Goal: Information Seeking & Learning: Learn about a topic

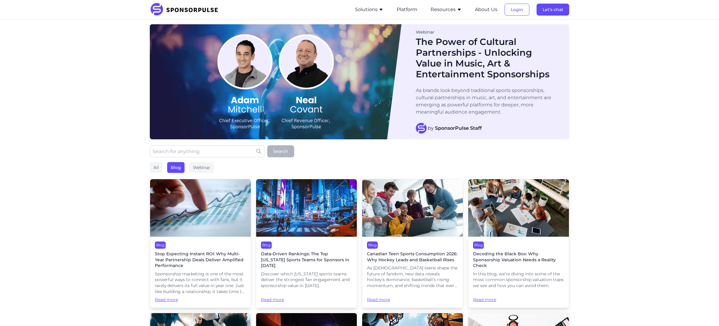
scroll to position [90, 0]
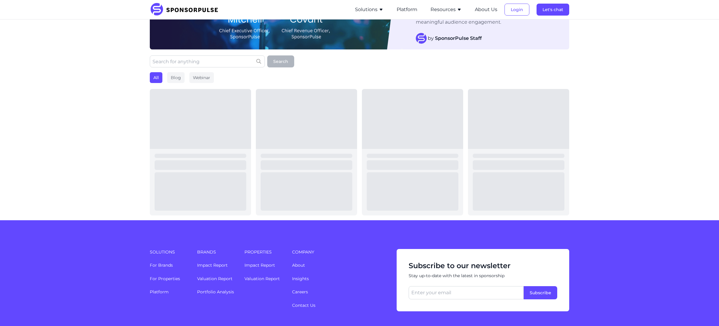
scroll to position [90, 0]
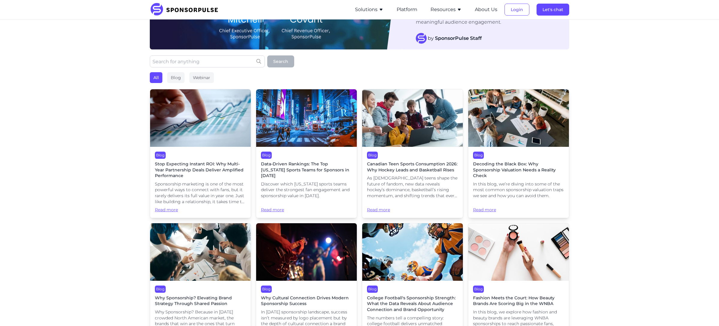
click at [169, 135] on img at bounding box center [200, 118] width 101 height 58
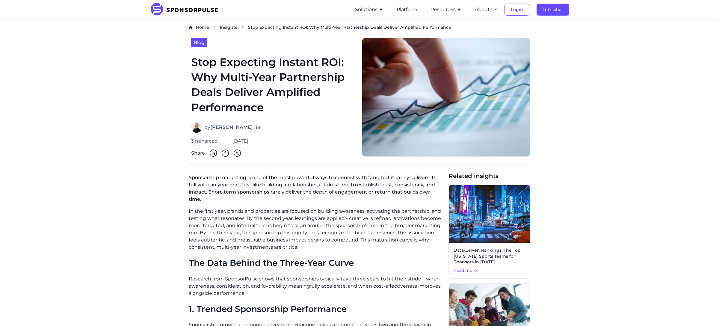
click at [227, 27] on span "Insights" at bounding box center [228, 27] width 17 height 5
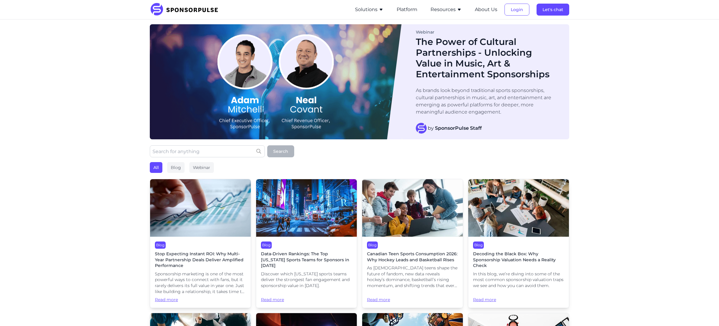
click at [274, 29] on img at bounding box center [276, 81] width 252 height 115
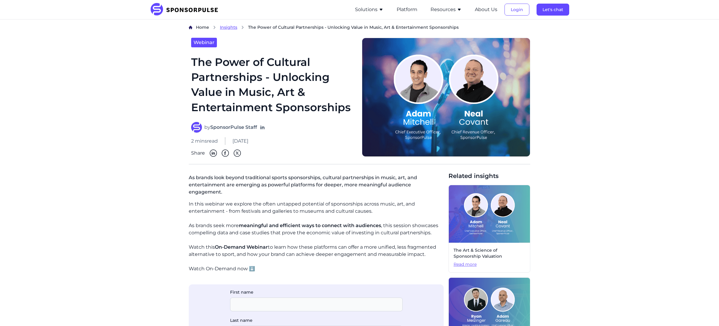
click at [234, 28] on span "Insights" at bounding box center [228, 27] width 17 height 5
